Goal: Check status: Check status

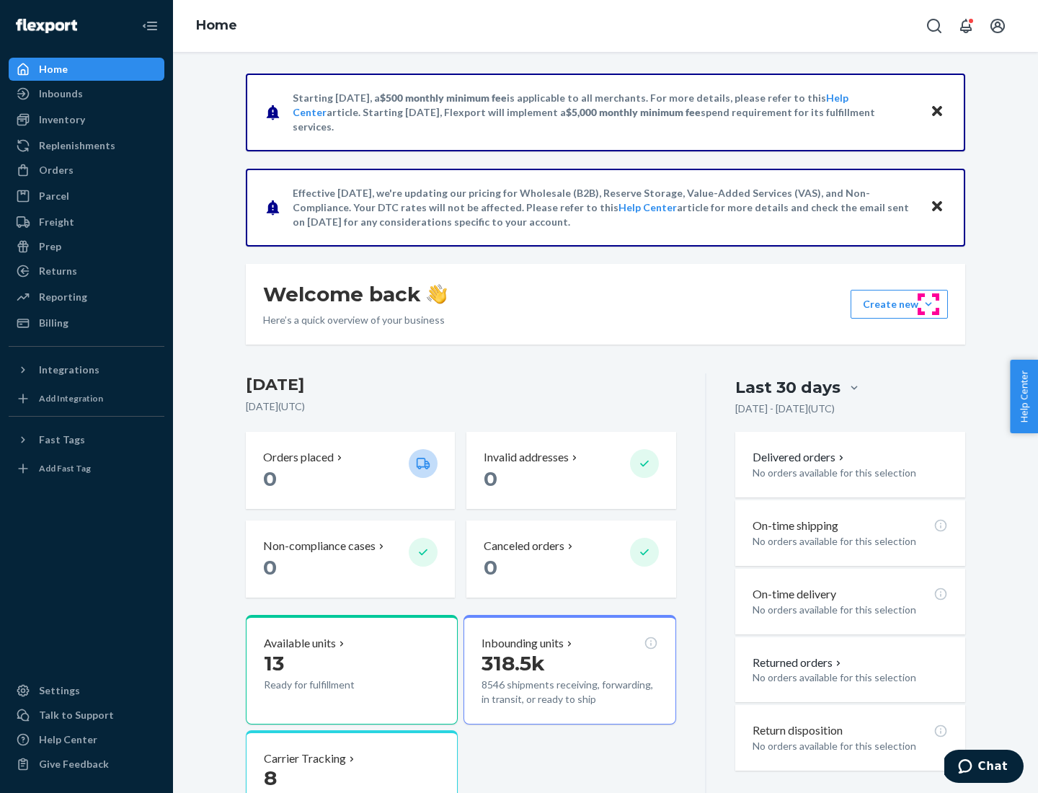
click at [928, 304] on button "Create new Create new inbound Create new order Create new product" at bounding box center [899, 304] width 97 height 29
click at [49, 247] on div "Prep" at bounding box center [50, 246] width 22 height 14
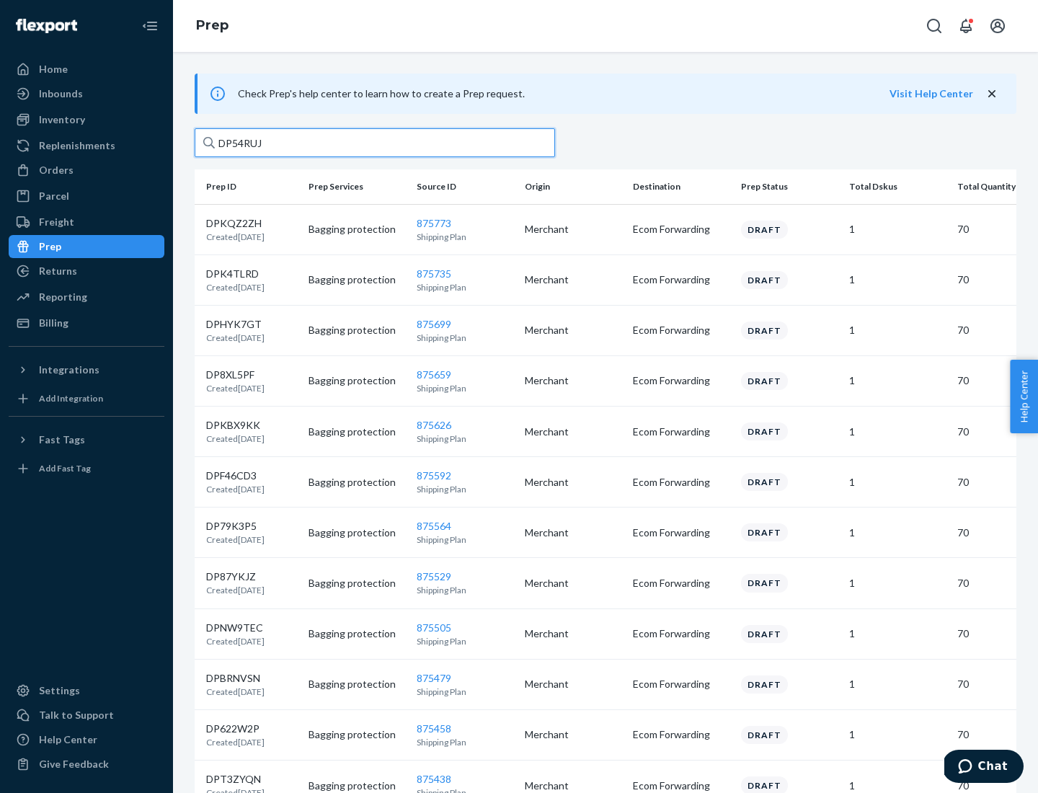
type input "DP54RUJL"
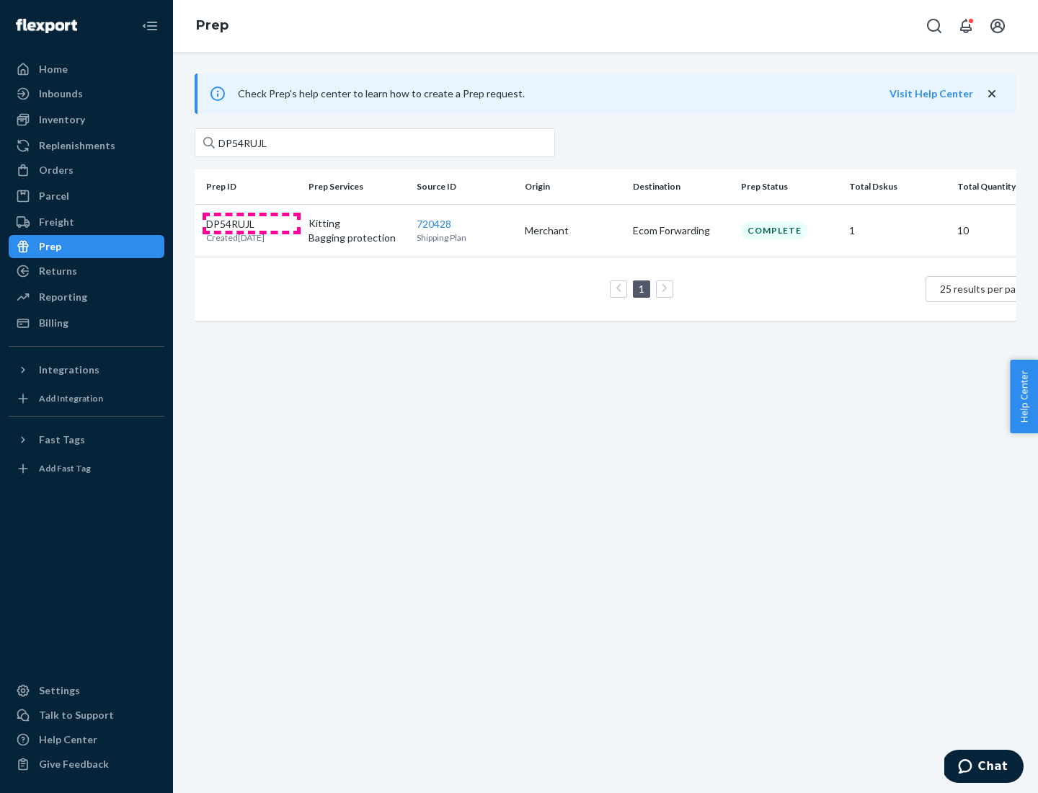
click at [252, 223] on p "DP54RUJL" at bounding box center [235, 224] width 58 height 14
